Goal: Transaction & Acquisition: Purchase product/service

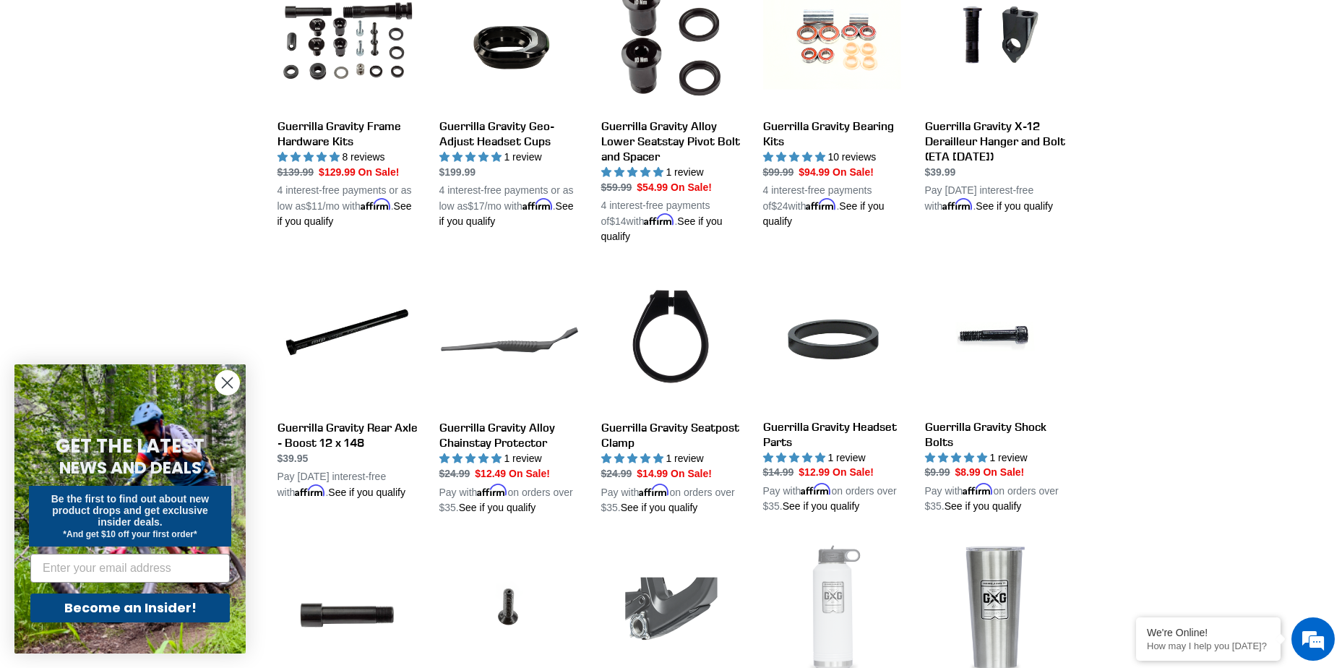
scroll to position [1156, 0]
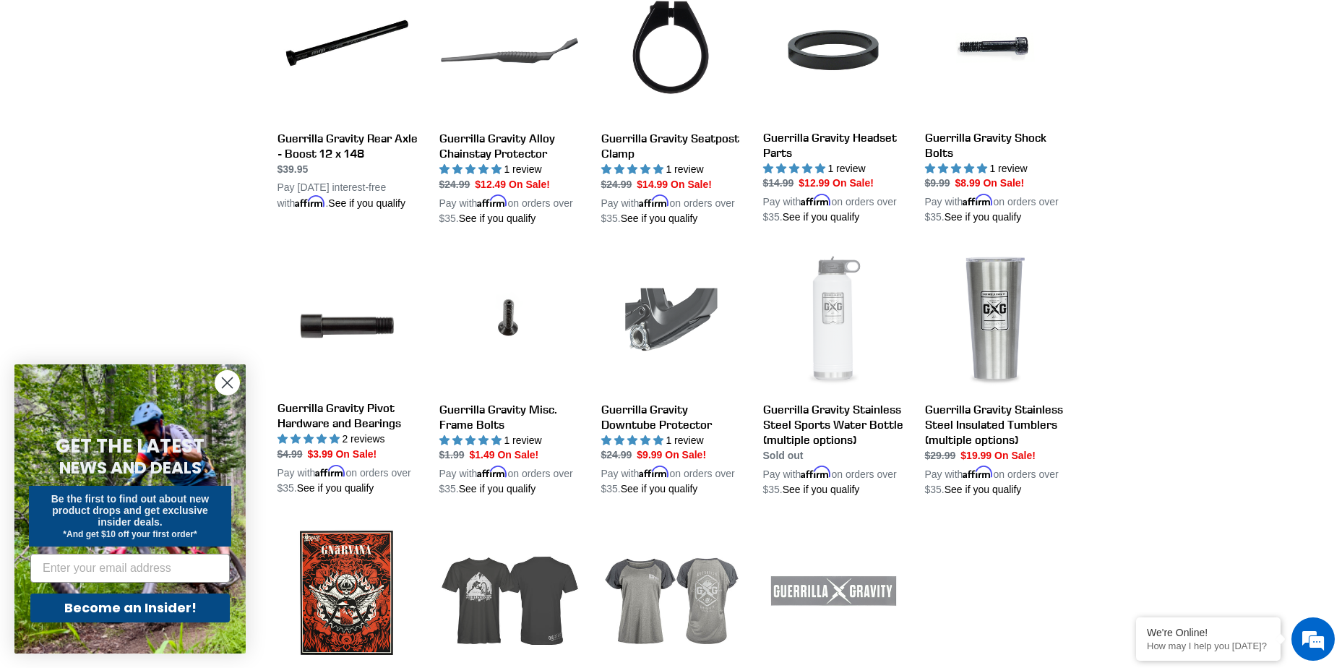
click at [523, 589] on link "Guerrilla Gravity Men's Tees" at bounding box center [509, 645] width 140 height 246
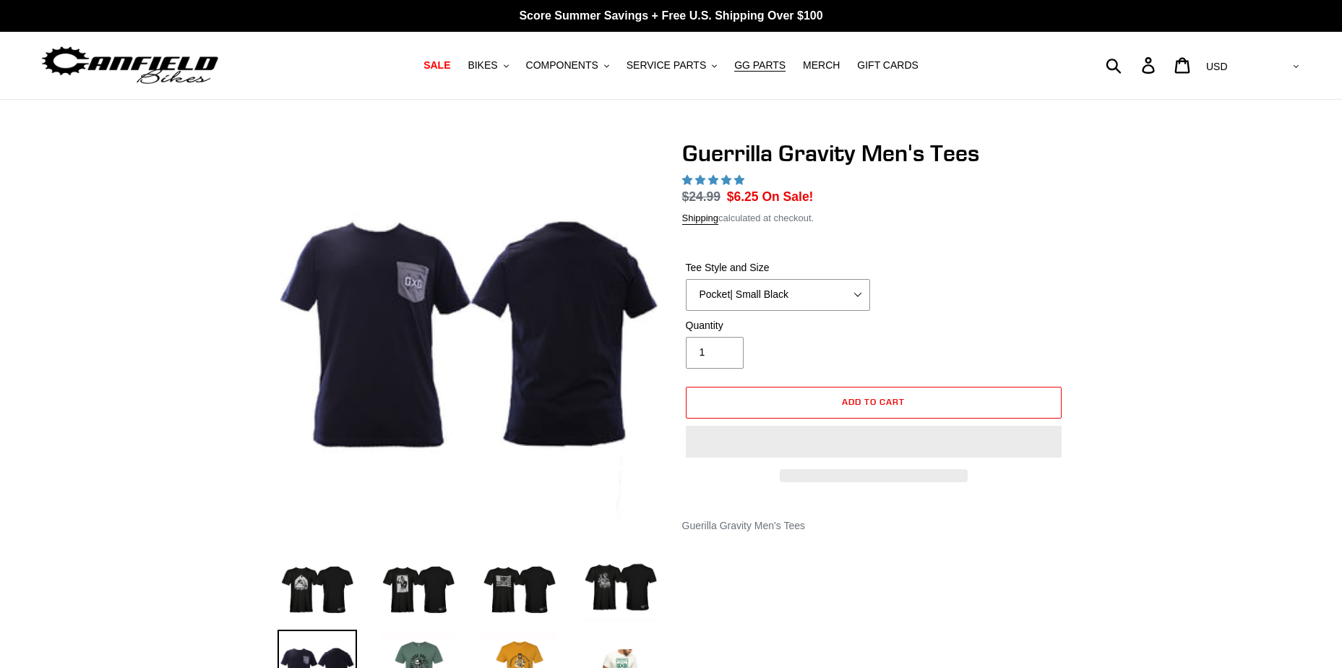
select select "highest-rating"
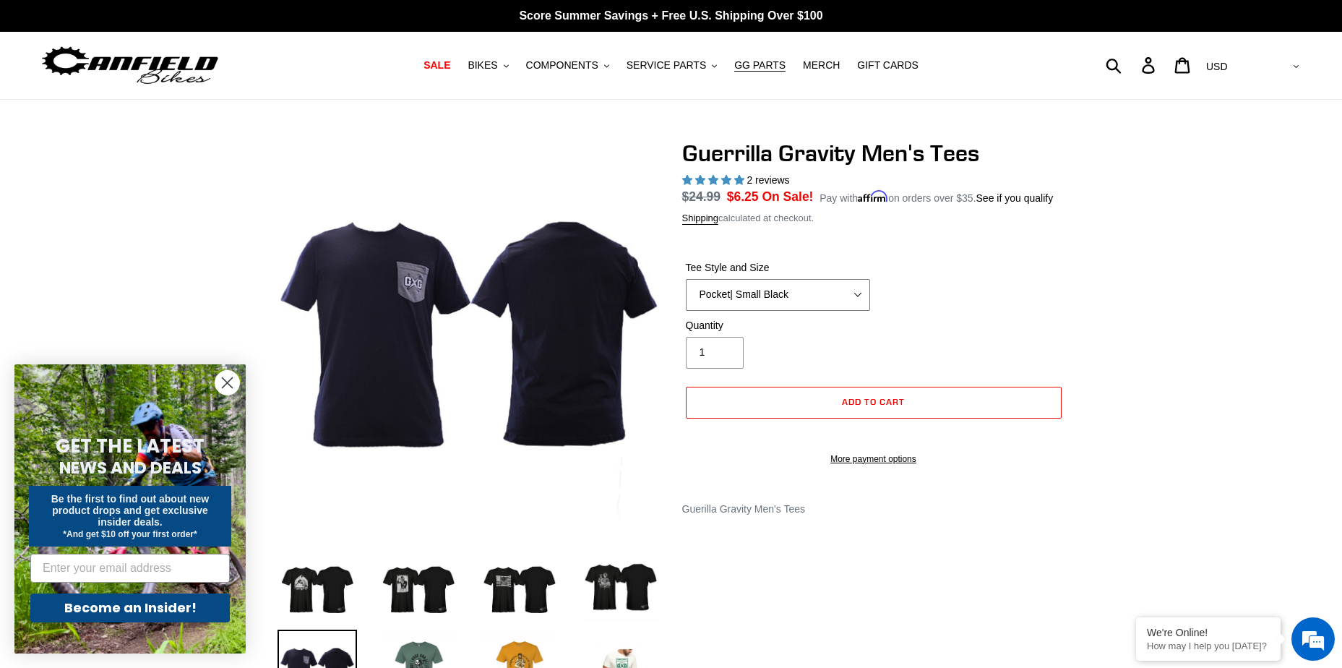
click at [844, 289] on select "Let It Rip | Small Green Let It Rip | Medium Green Megatrail | Small Black Mega…" at bounding box center [778, 295] width 184 height 32
select select "Mountain Made | XL White"
click at [686, 279] on select "Let It Rip | Small Green Let It Rip | Medium Green Megatrail | Small Black Mega…" at bounding box center [778, 295] width 184 height 32
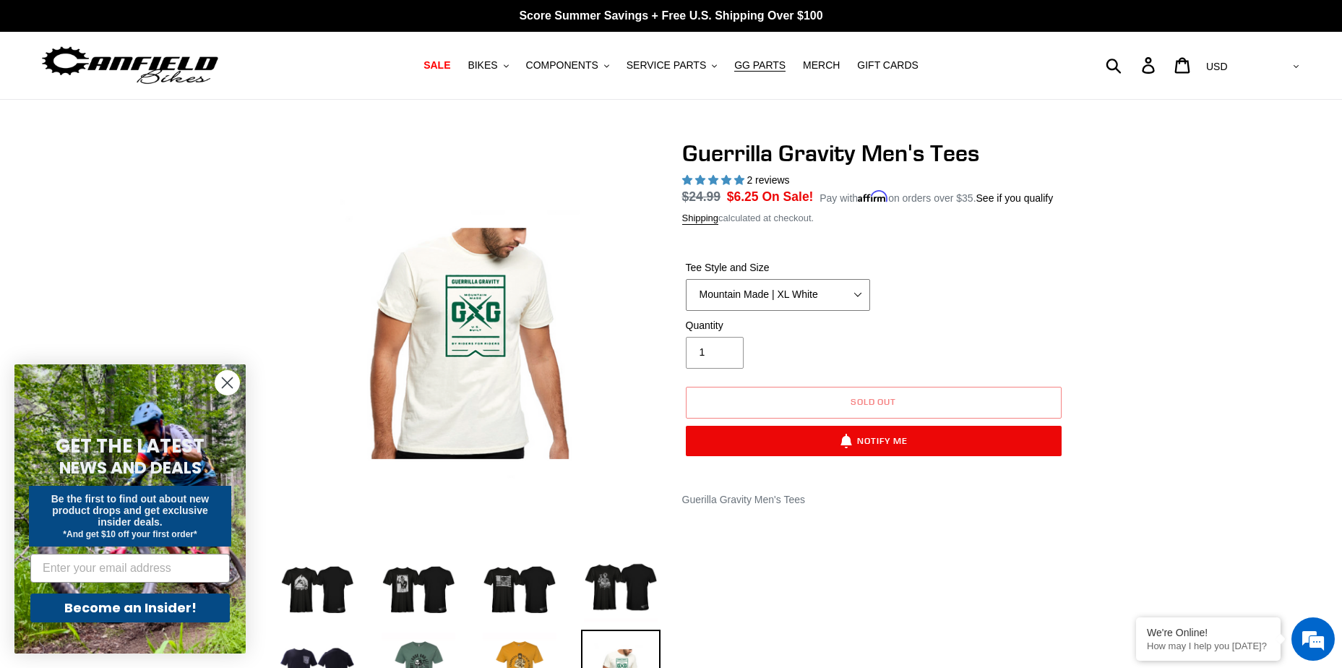
click at [837, 295] on select "Let It Rip | Small Green Let It Rip | Medium Green Megatrail | Small Black Mega…" at bounding box center [778, 295] width 184 height 32
click at [686, 279] on select "Let It Rip | Small Green Let It Rip | Medium Green Megatrail | Small Black Mega…" at bounding box center [778, 295] width 184 height 32
click at [833, 402] on button "Sold out" at bounding box center [874, 402] width 376 height 32
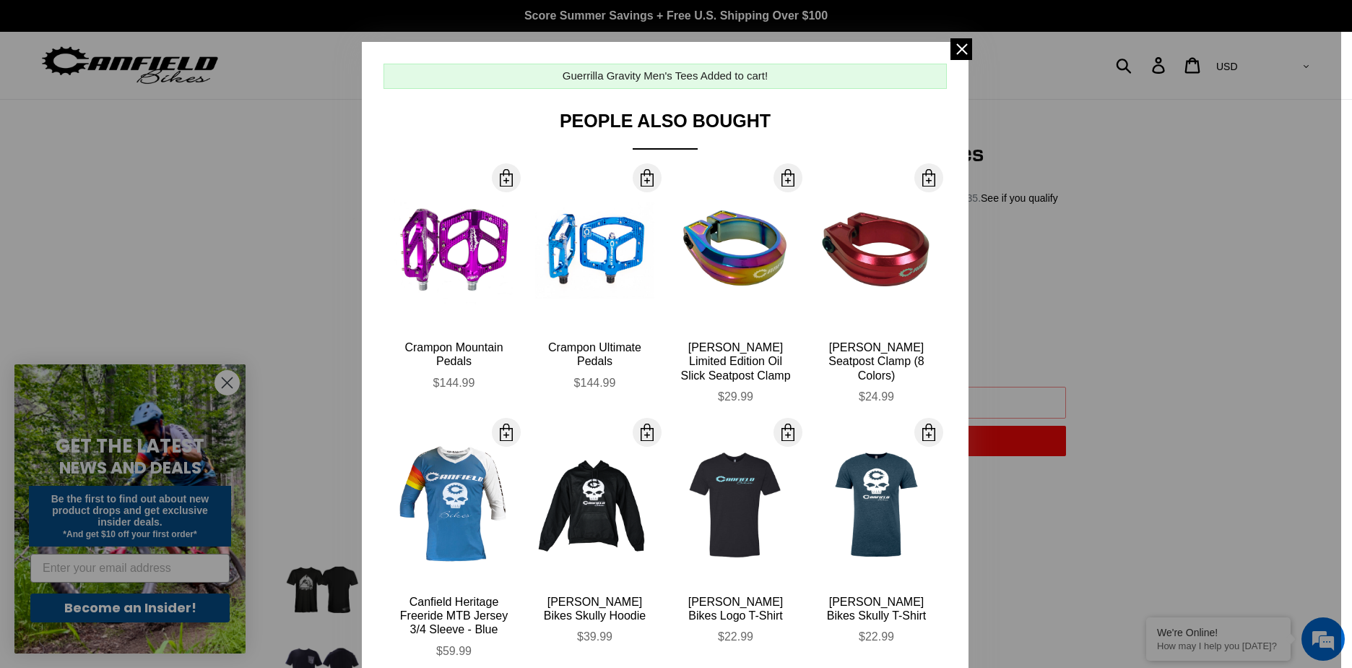
click at [952, 51] on span at bounding box center [962, 49] width 22 height 22
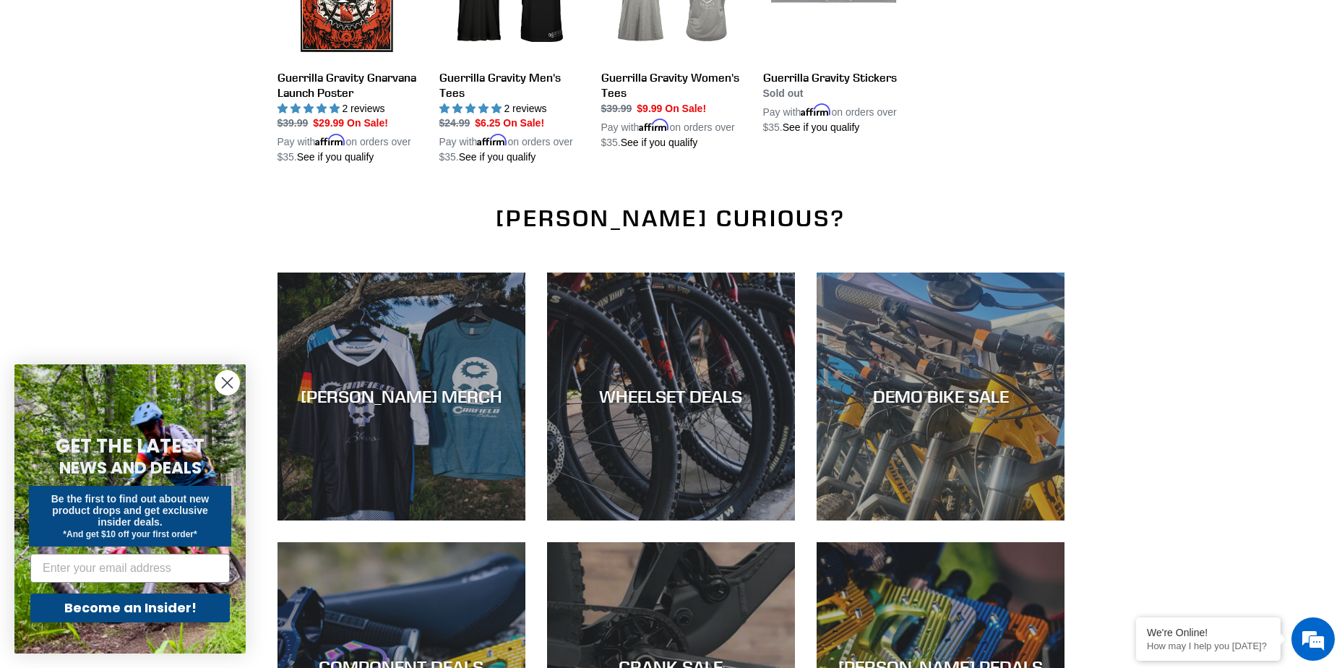
scroll to position [1975, 0]
